Goal: Information Seeking & Learning: Learn about a topic

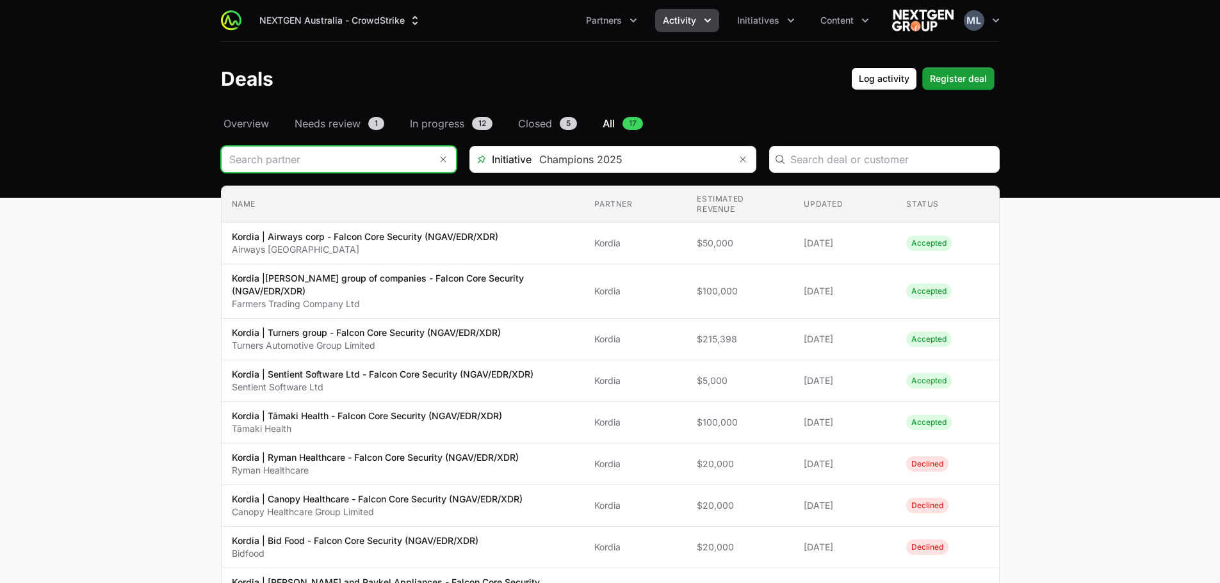
click at [346, 159] on input "Deals Filters" at bounding box center [326, 160] width 209 height 26
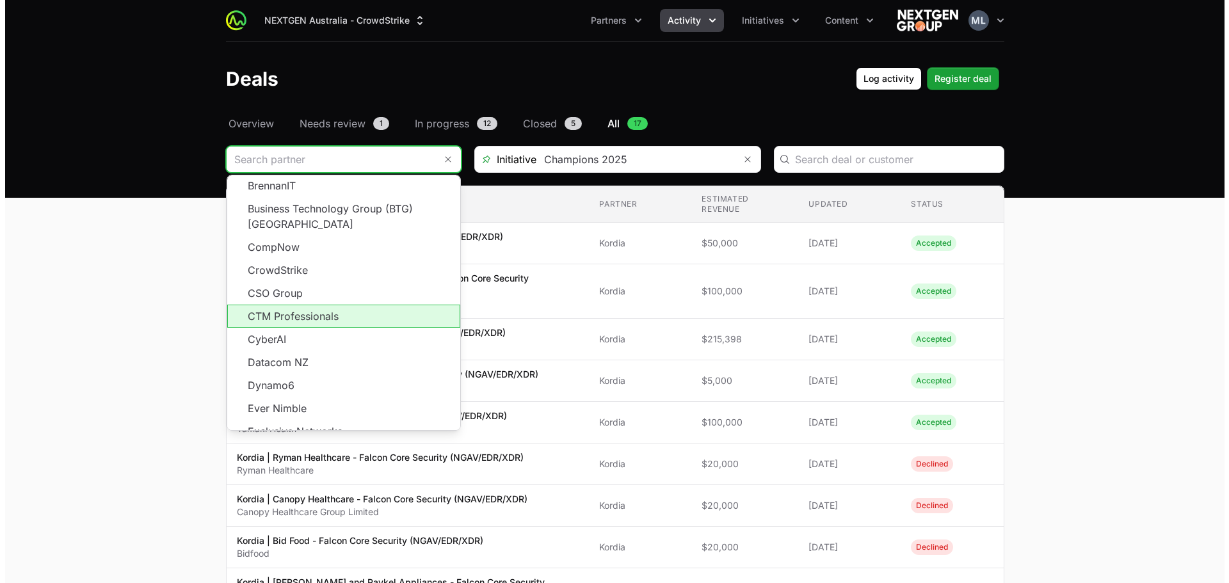
scroll to position [192, 0]
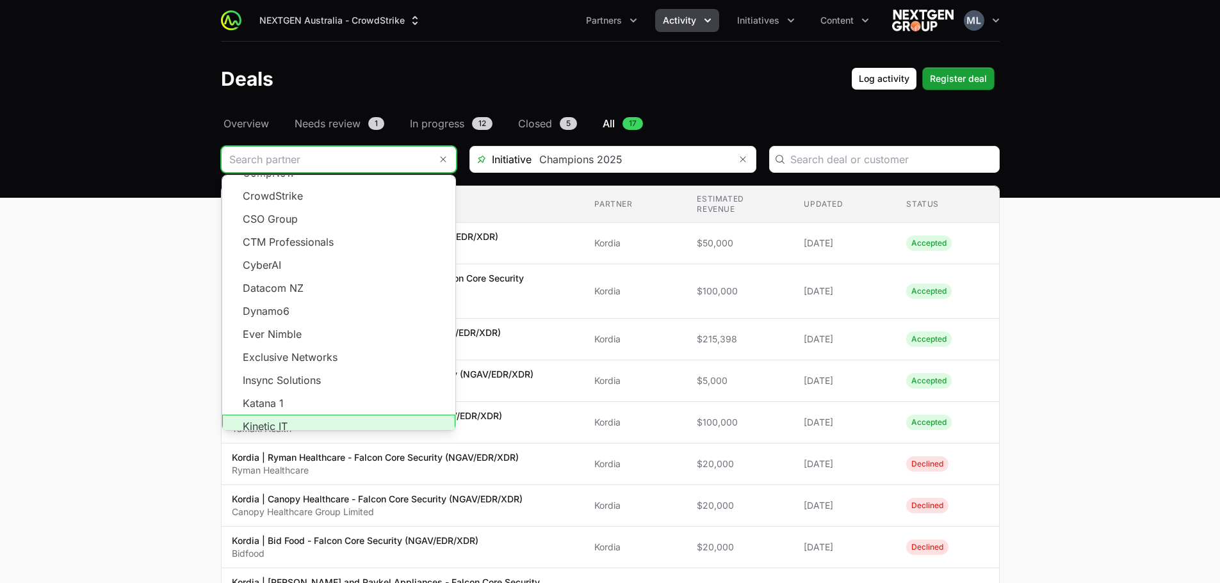
click at [292, 415] on li "Kinetic IT" at bounding box center [338, 426] width 233 height 23
type input "Kinetic IT"
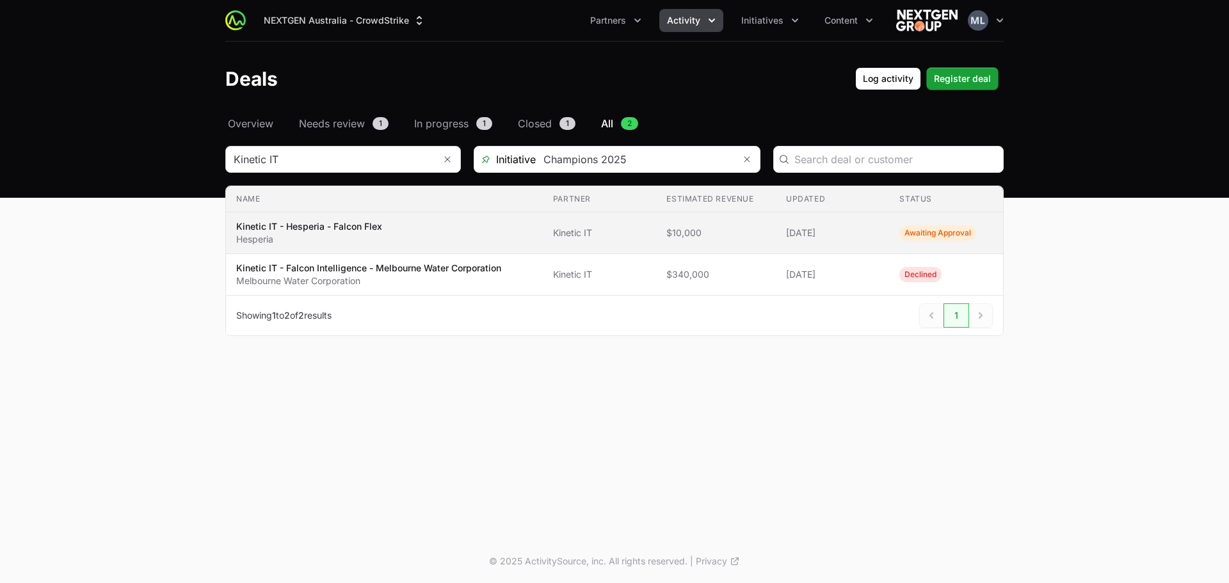
click at [397, 225] on span "Kinetic IT - Hesperia - Falcon Flex Hesperia" at bounding box center [384, 233] width 296 height 26
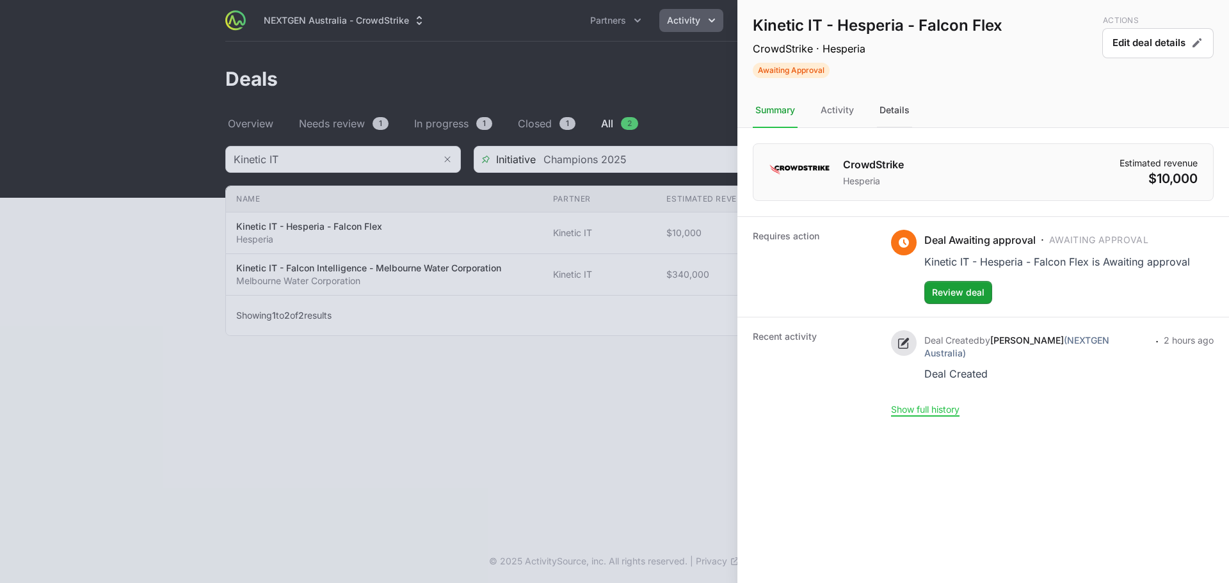
click at [902, 119] on div "Details" at bounding box center [894, 110] width 35 height 35
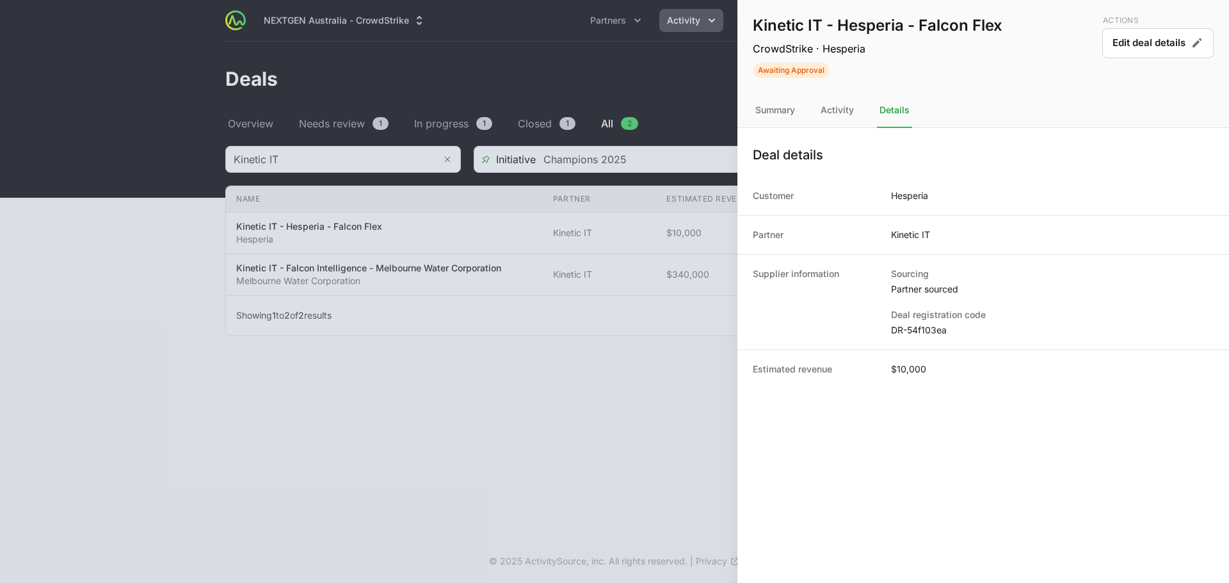
click at [638, 409] on div at bounding box center [614, 291] width 1229 height 583
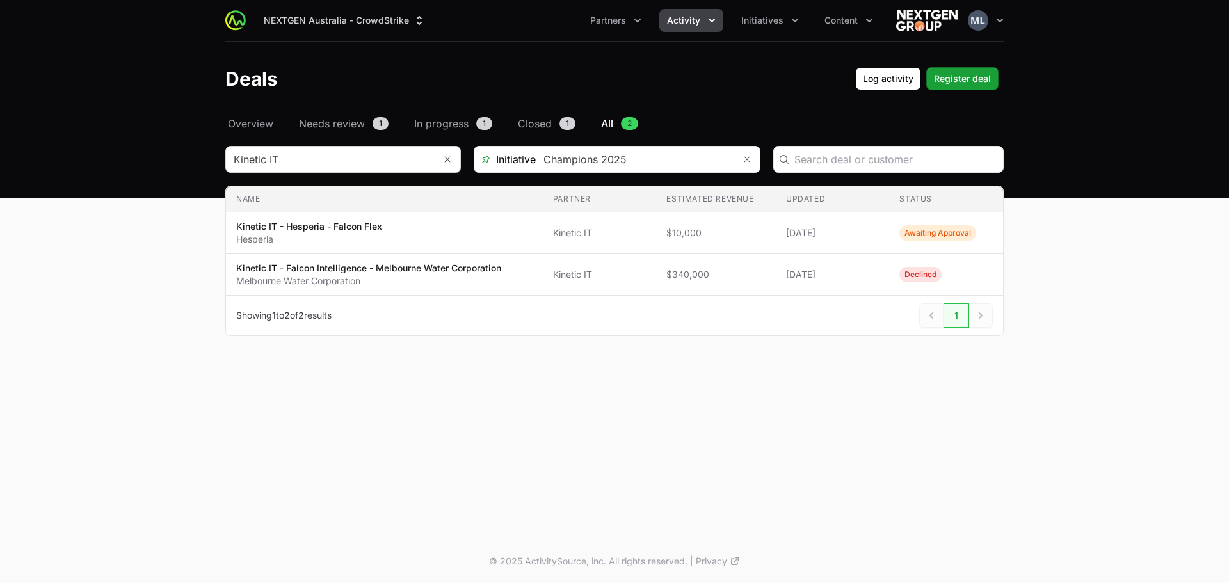
click at [148, 222] on main "Select a tab Overview Needs review In progress Closed All Overview Needs review…" at bounding box center [614, 241] width 1229 height 251
click at [1014, 421] on div "NEXTGEN Australia - CrowdStrike Partners Activity Initiatives Content Open user…" at bounding box center [614, 270] width 1229 height 540
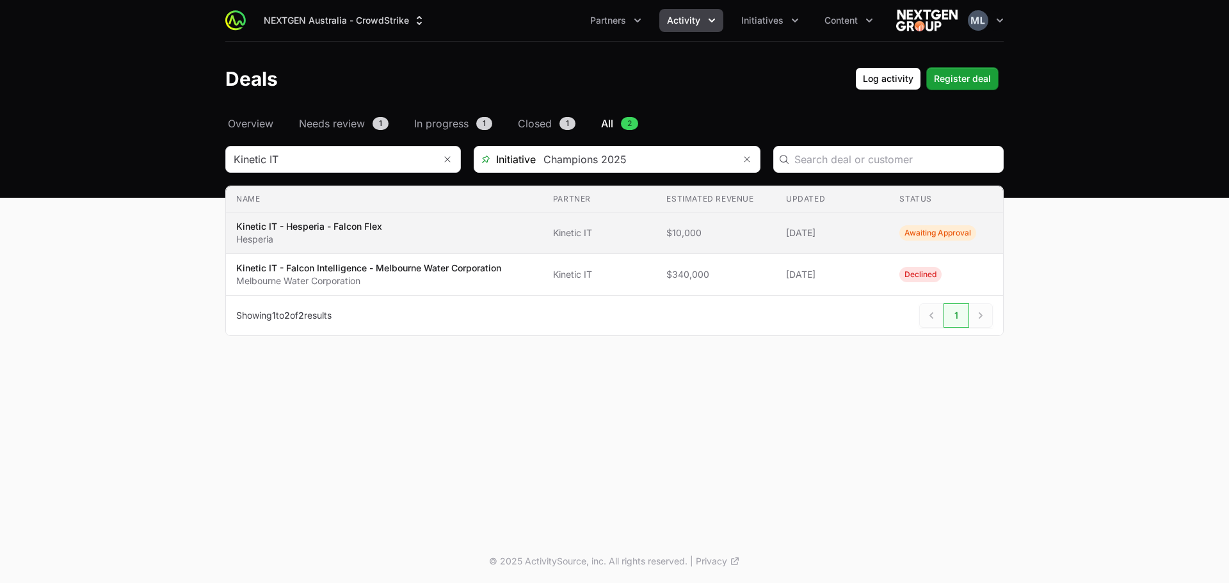
click at [356, 234] on p "Hesperia" at bounding box center [309, 239] width 146 height 13
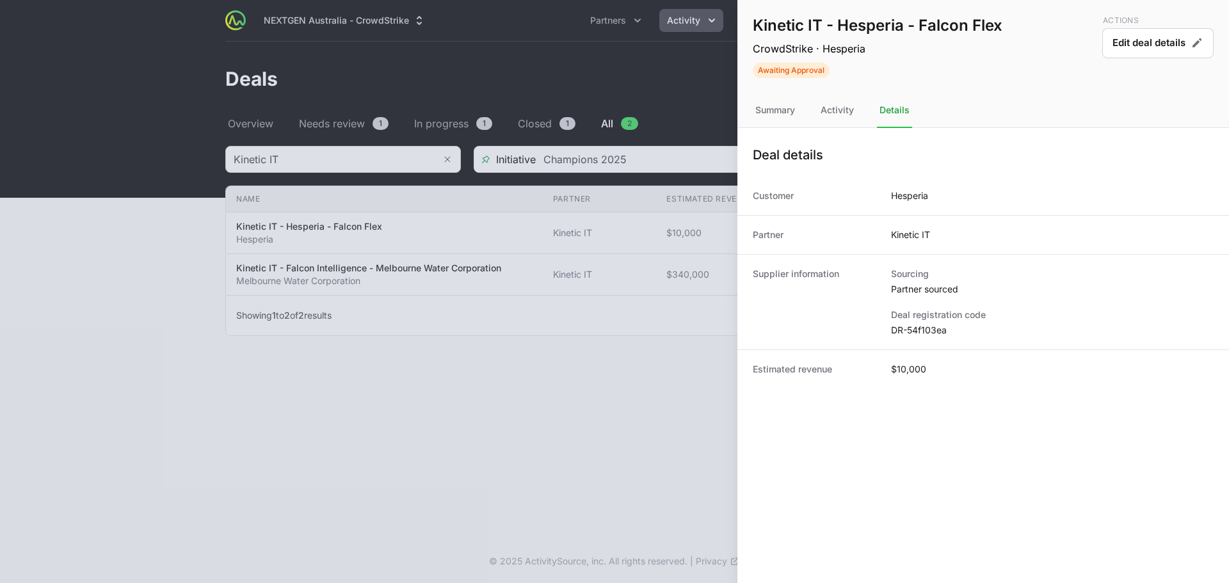
click at [531, 432] on div at bounding box center [614, 291] width 1229 height 583
